Goal: Information Seeking & Learning: Learn about a topic

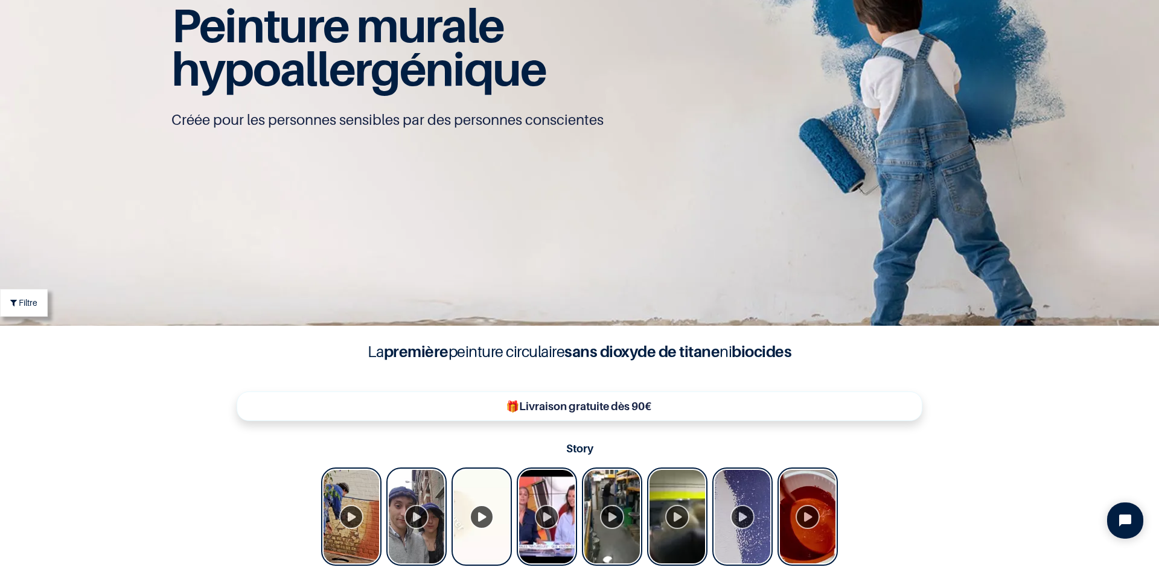
scroll to position [1, 0]
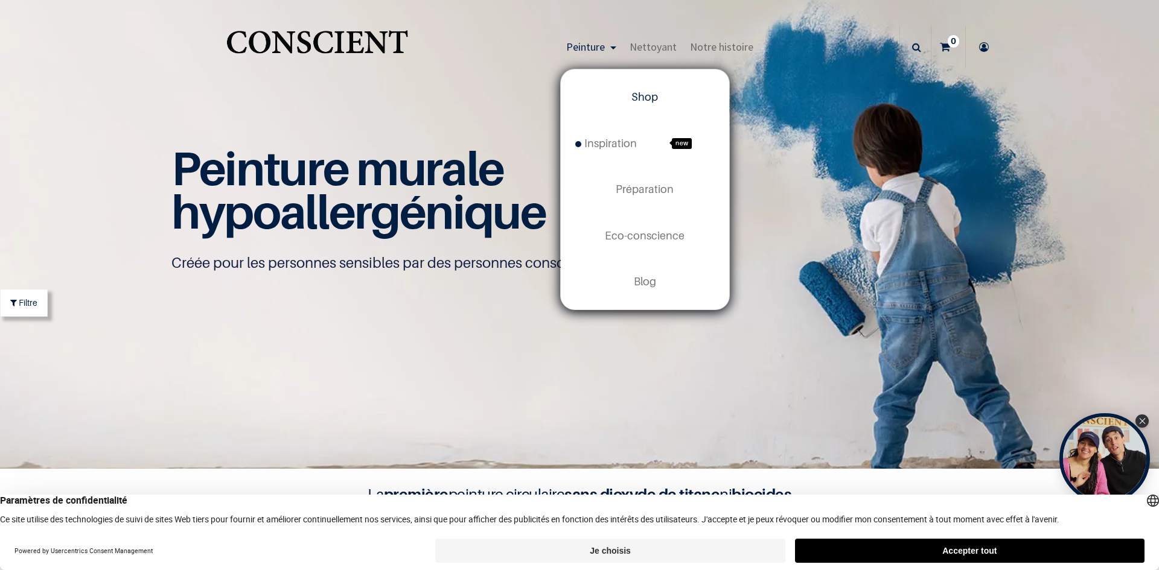
click at [607, 45] on link "Peinture" at bounding box center [591, 47] width 63 height 42
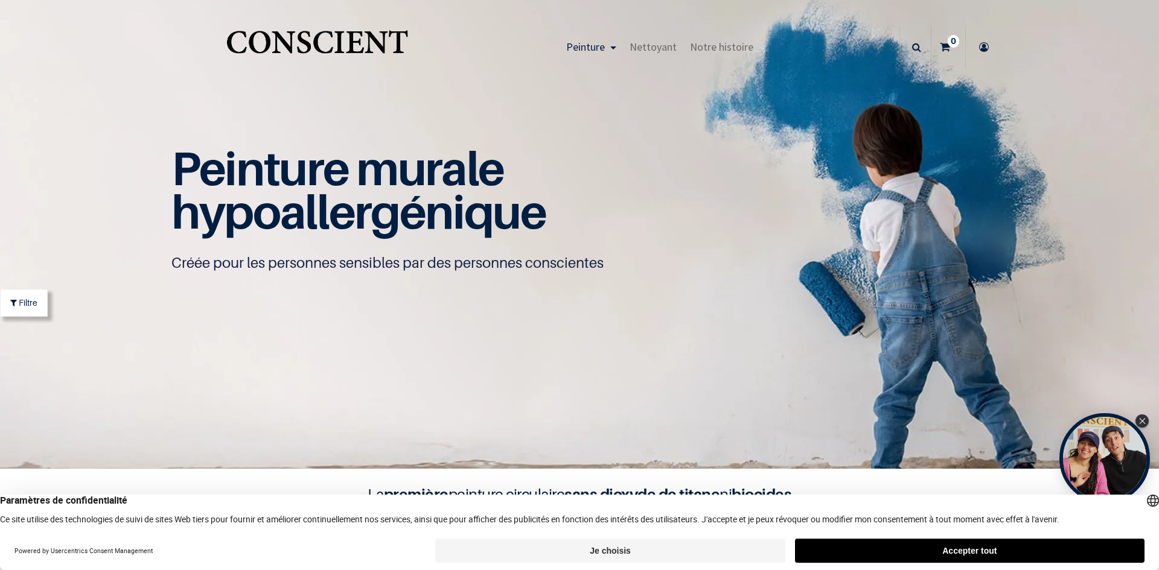
click at [607, 45] on link "Peinture" at bounding box center [591, 47] width 63 height 42
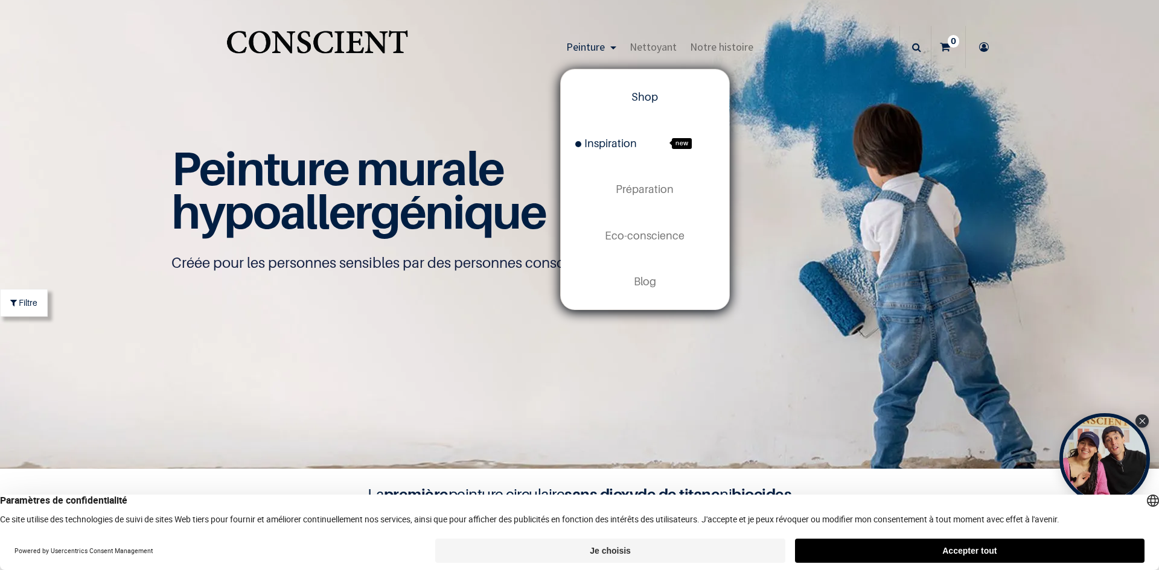
click at [620, 152] on link "Inspiration new" at bounding box center [645, 144] width 168 height 46
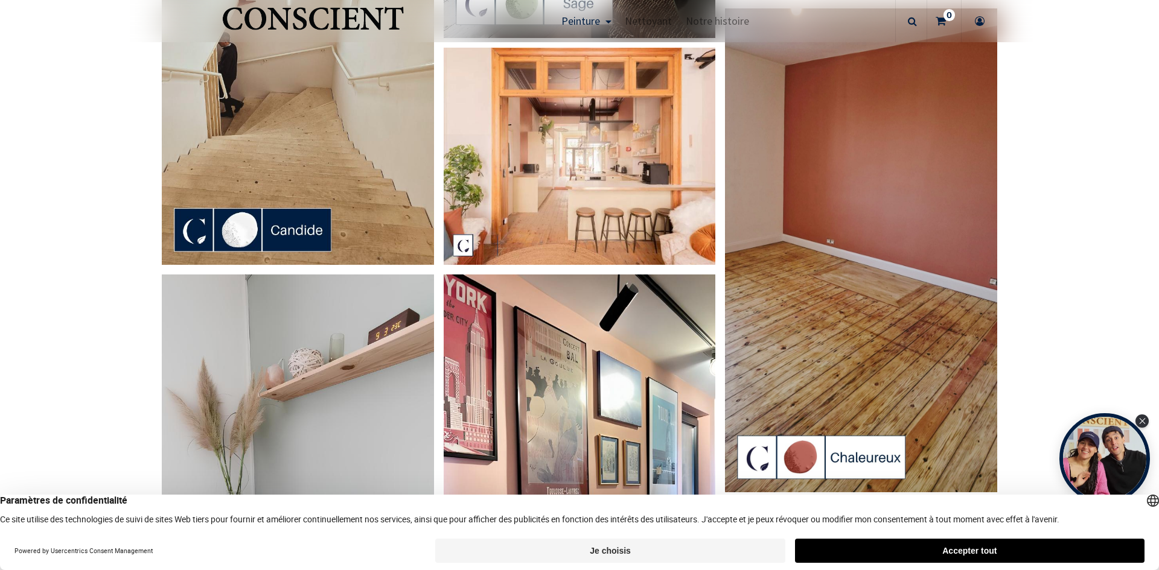
scroll to position [1675, 0]
